Goal: Check status

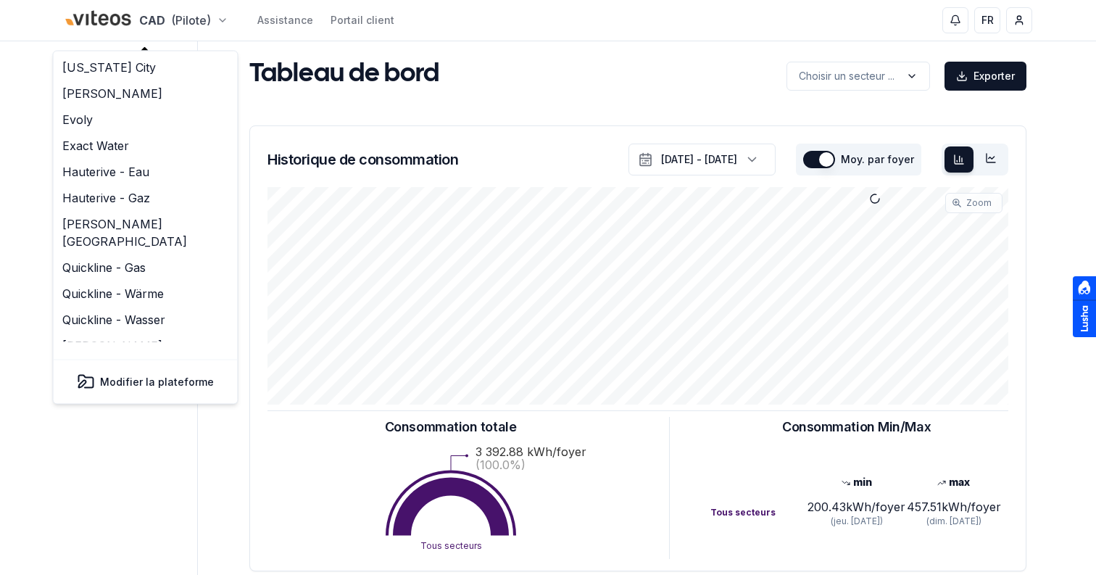
click at [145, 20] on html "CAD (Pilote) Assistance Portail client FR Sami Tableau de bord Réseaux de chale…" at bounding box center [548, 449] width 1096 height 898
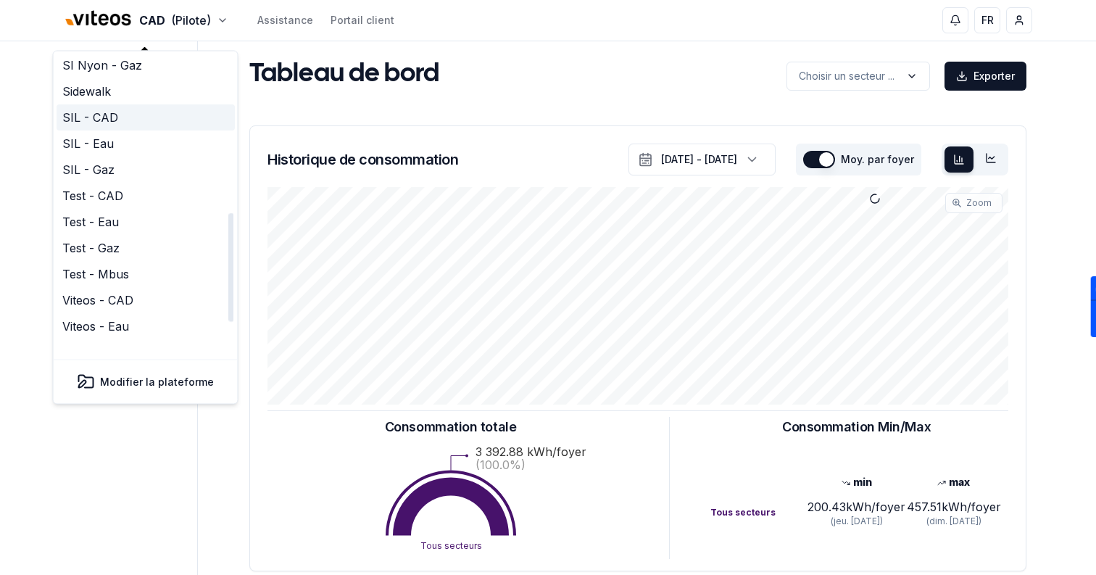
scroll to position [462, 0]
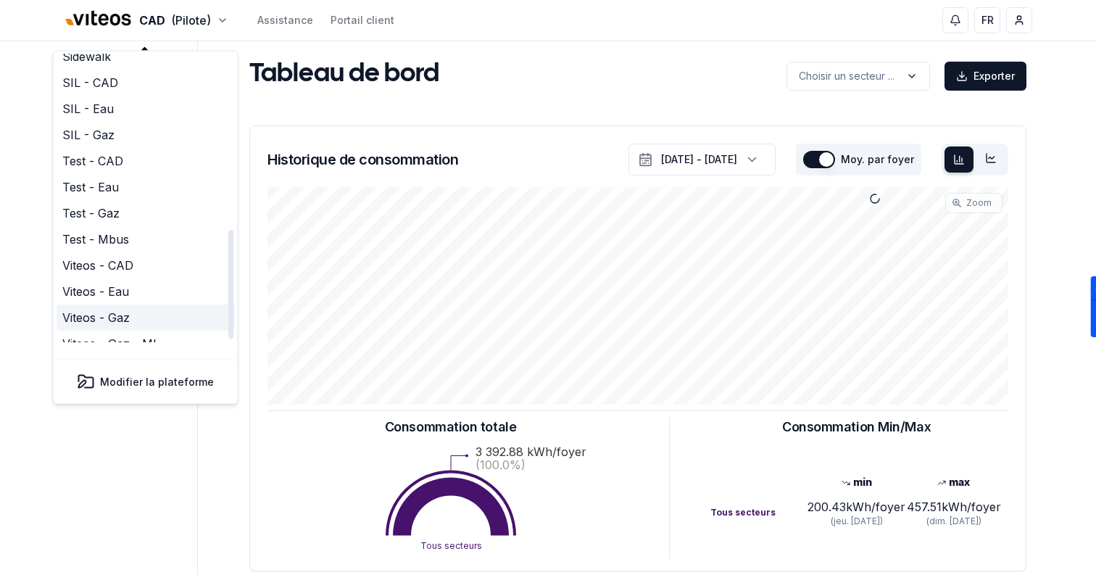
click at [135, 305] on link "Viteos - Gaz" at bounding box center [146, 318] width 178 height 26
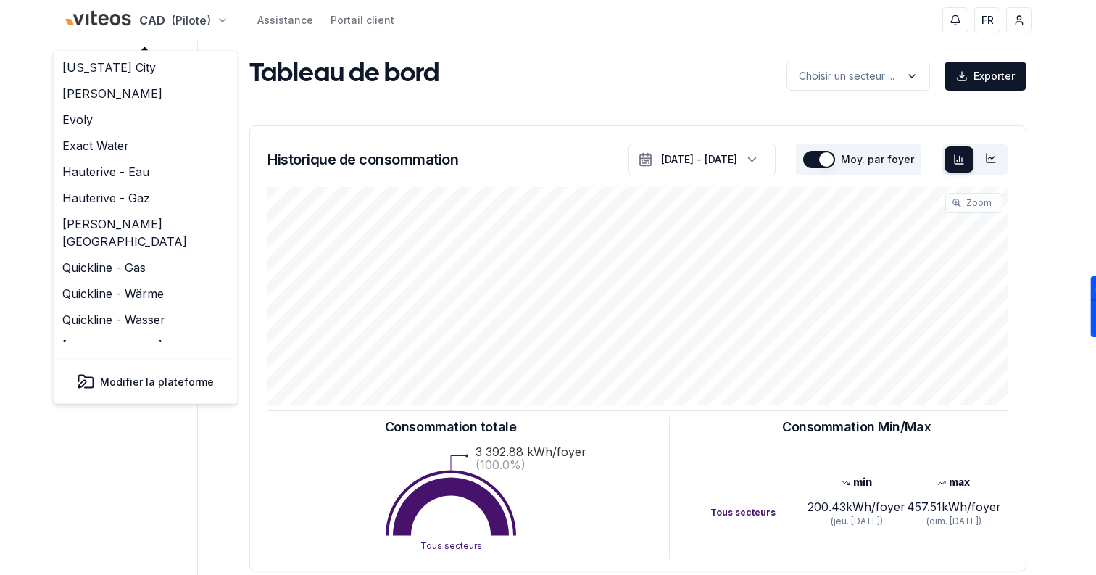
click at [210, 20] on html "CAD (Pilote) Assistance Portail client FR Sami Tableau de bord Réseaux de chale…" at bounding box center [548, 449] width 1096 height 898
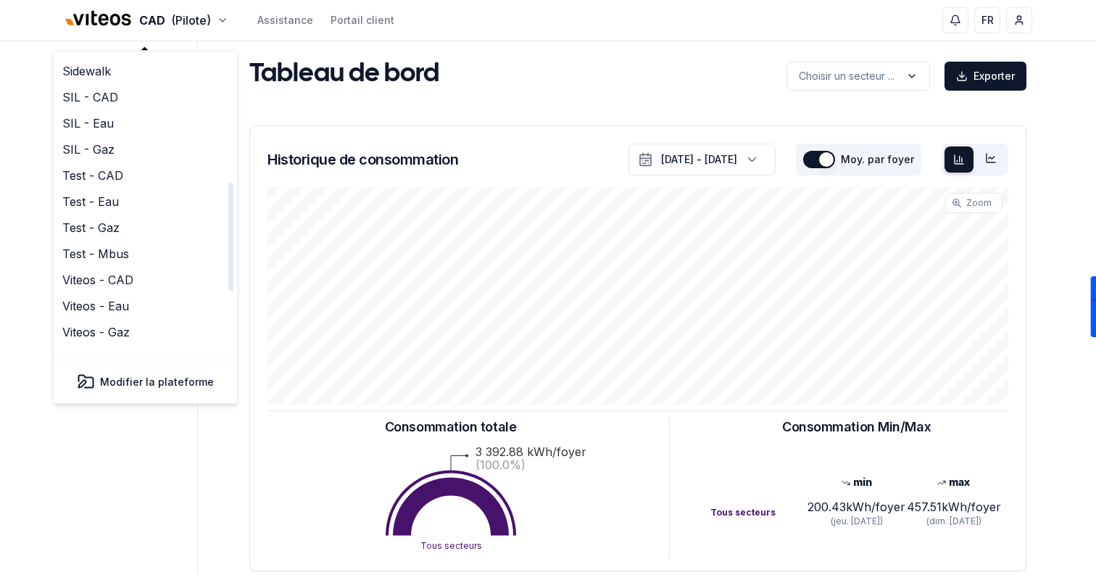
scroll to position [469, 0]
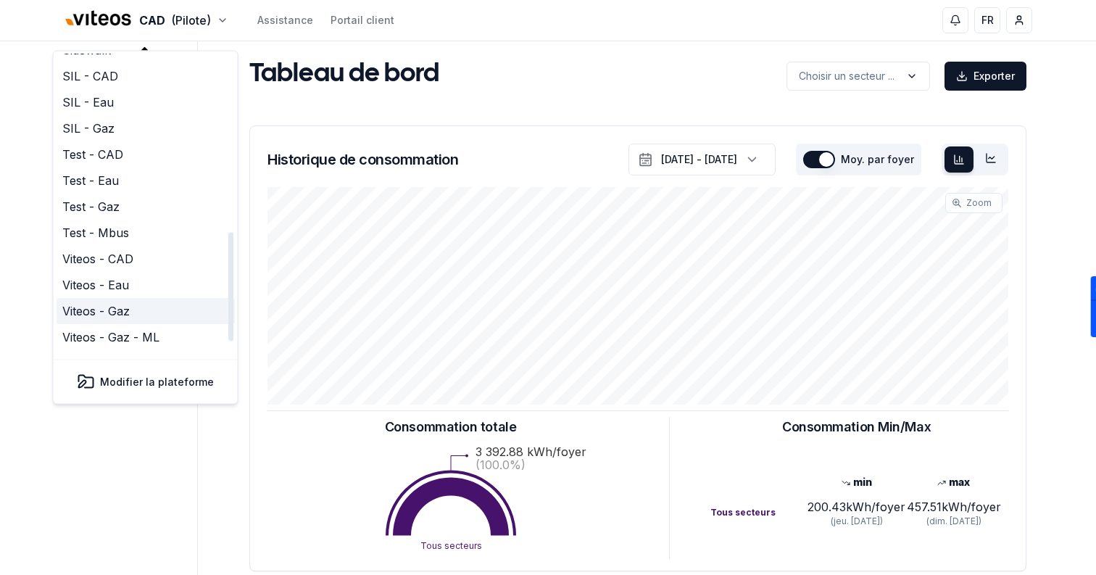
click at [144, 299] on link "Viteos - Gaz" at bounding box center [146, 312] width 178 height 26
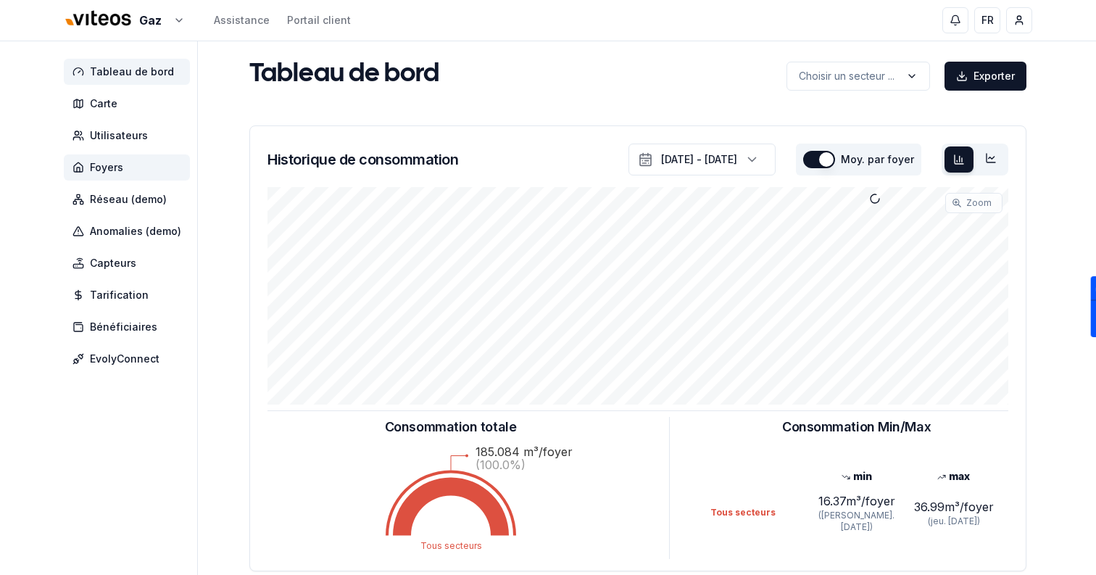
click at [150, 174] on span "Foyers" at bounding box center [127, 167] width 126 height 26
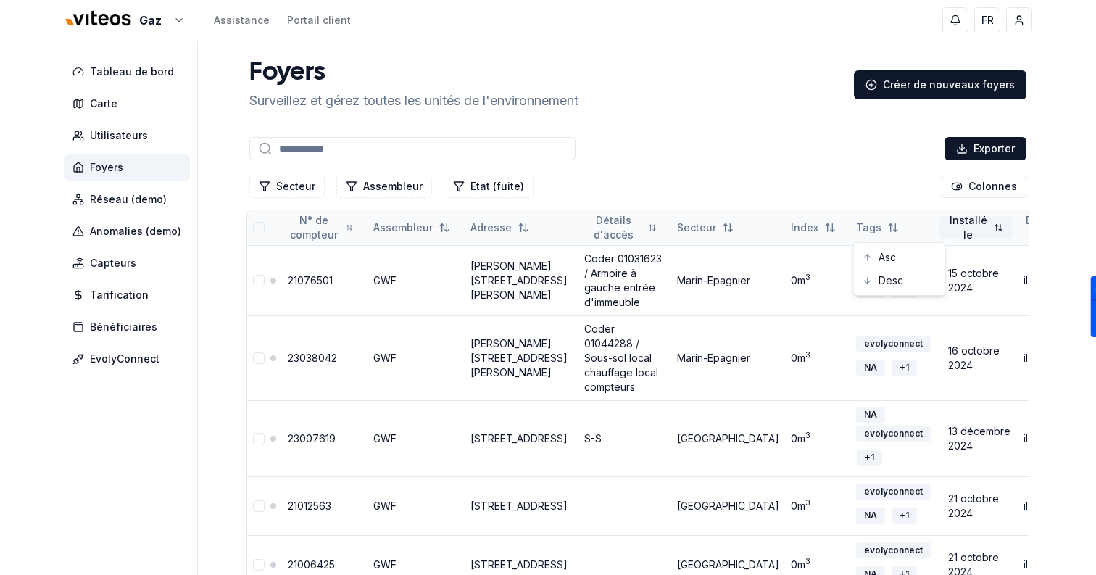
click at [893, 221] on html "Gaz Assistance Portail client FR Sami Tableau de bord Carte Utilisateurs Foyers…" at bounding box center [548, 526] width 1096 height 1053
click at [890, 259] on div "Asc" at bounding box center [898, 257] width 85 height 23
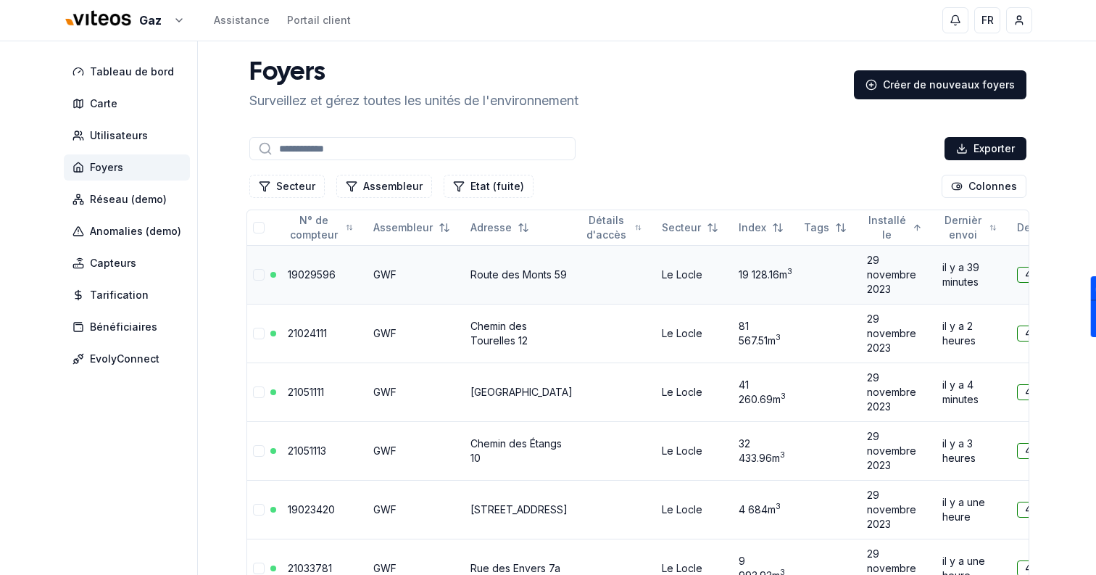
click at [303, 271] on link "19029596" at bounding box center [312, 274] width 48 height 12
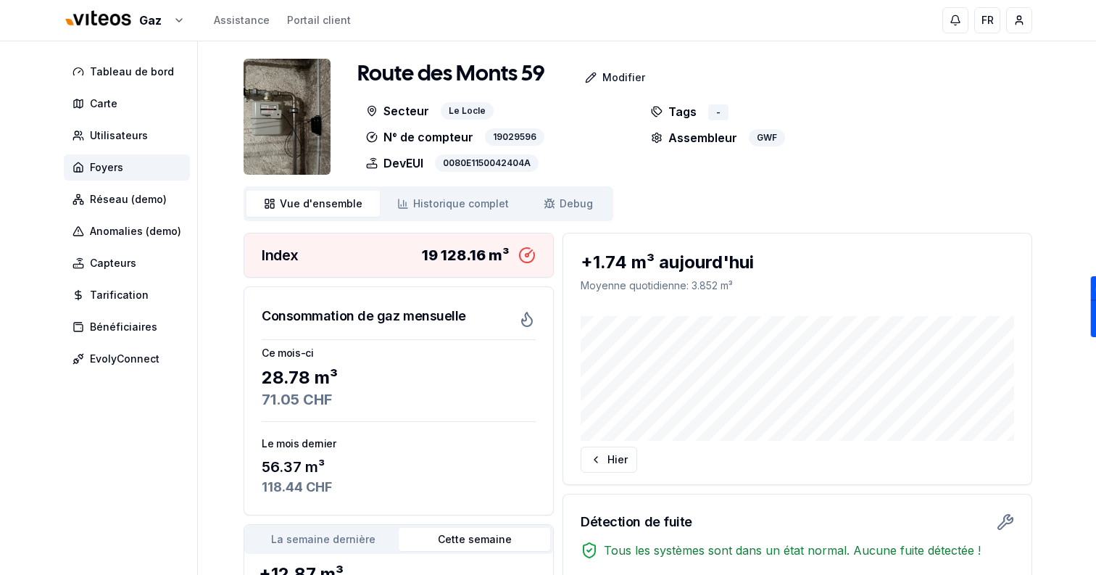
click at [317, 124] on img at bounding box center [286, 117] width 87 height 116
